Goal: Information Seeking & Learning: Learn about a topic

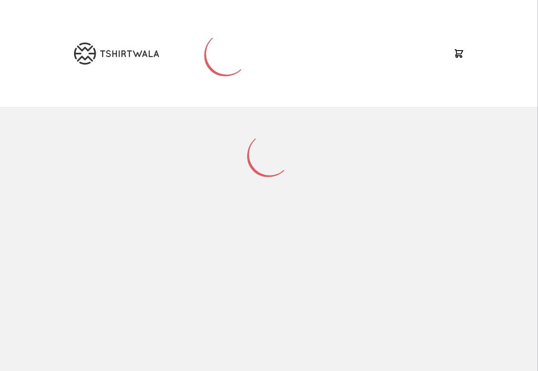
scroll to position [40, 0]
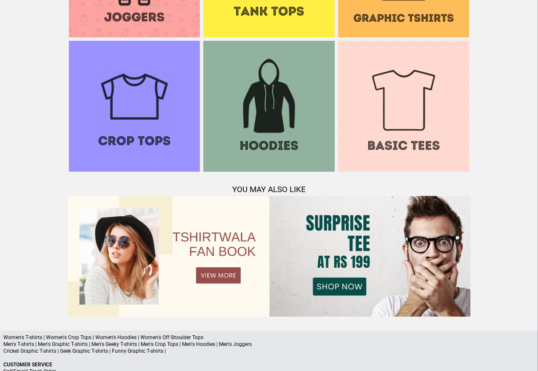
scroll to position [821, 0]
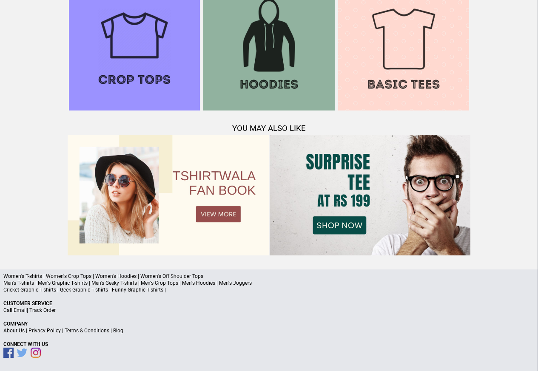
click at [135, 332] on p "About Us | Privacy Policy | Terms & Conditions | Blog" at bounding box center [268, 331] width 531 height 7
click at [122, 332] on p "About Us | Privacy Policy | Terms & Conditions | Blog" at bounding box center [268, 331] width 531 height 7
click at [120, 332] on a"] "Blog" at bounding box center [118, 331] width 10 height 6
